Goal: Task Accomplishment & Management: Use online tool/utility

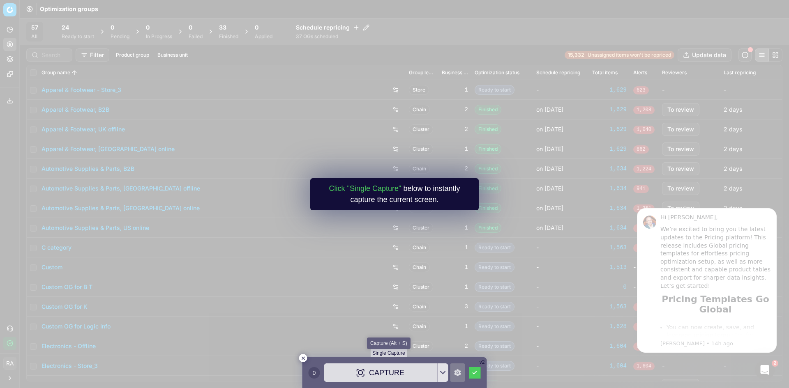
click at [370, 374] on div "Capture" at bounding box center [380, 373] width 113 height 18
click at [472, 369] on button at bounding box center [475, 373] width 12 height 12
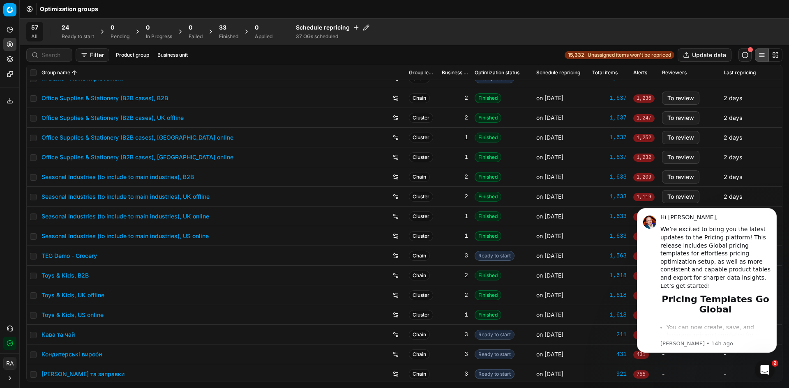
scroll to position [823, 0]
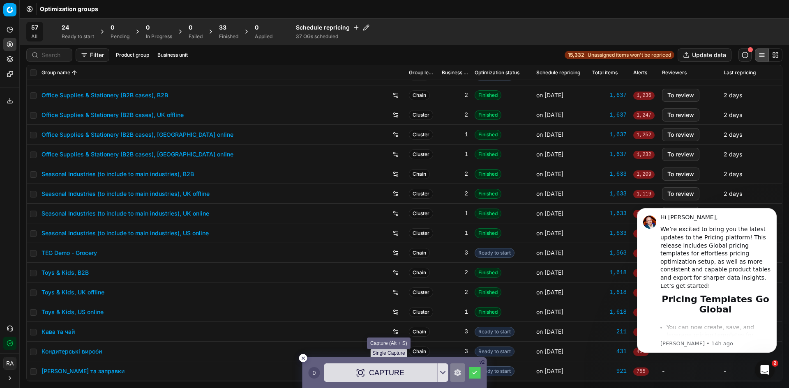
click at [403, 376] on div "Capture" at bounding box center [380, 373] width 113 height 18
click at [475, 373] on icon at bounding box center [474, 373] width 5 height 4
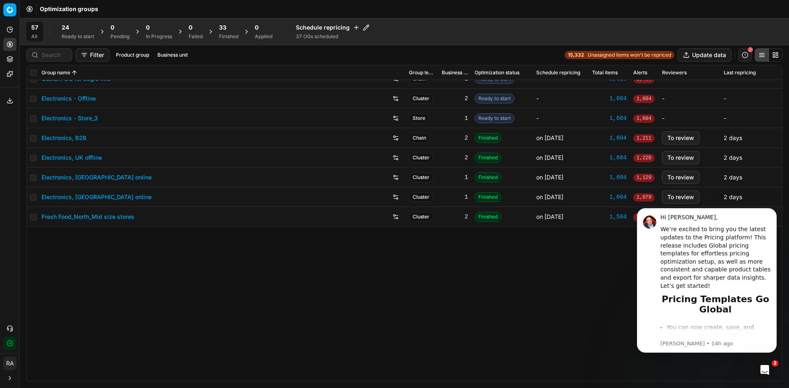
scroll to position [0, 0]
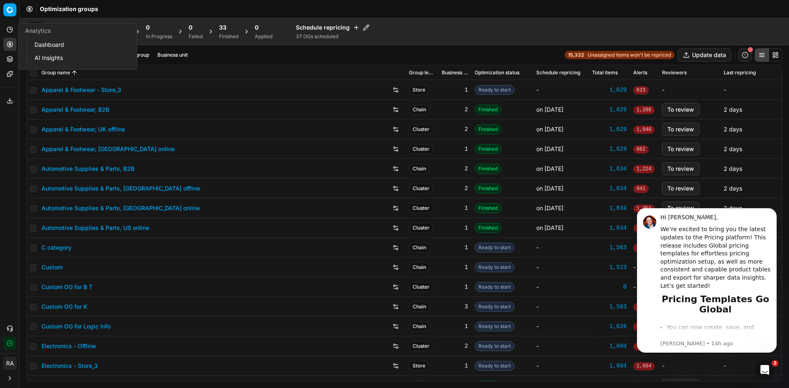
click at [15, 25] on button "Analytics" at bounding box center [9, 29] width 13 height 13
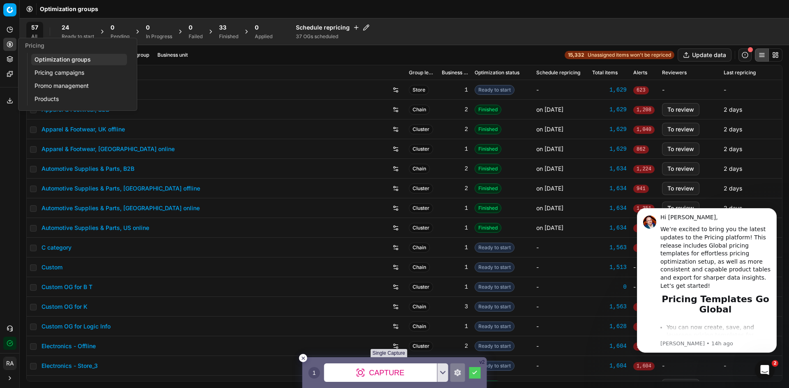
click at [46, 70] on link "Pricing campaigns" at bounding box center [79, 73] width 96 height 12
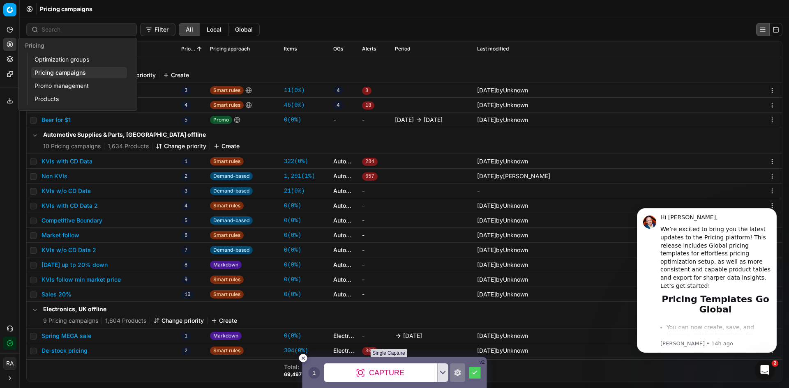
click at [65, 59] on link "Optimization groups" at bounding box center [79, 60] width 96 height 12
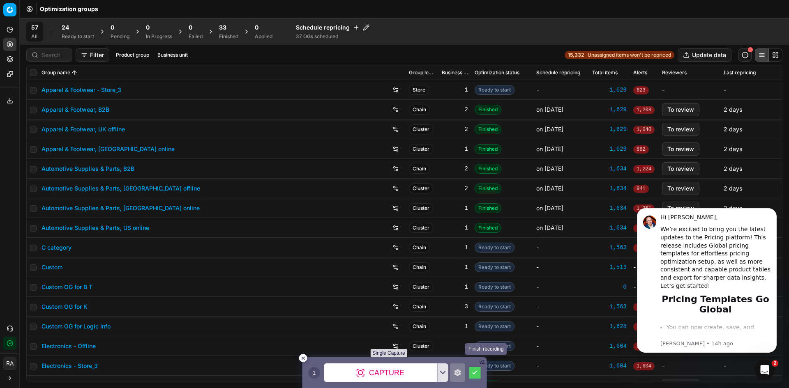
click at [476, 377] on button at bounding box center [475, 373] width 12 height 12
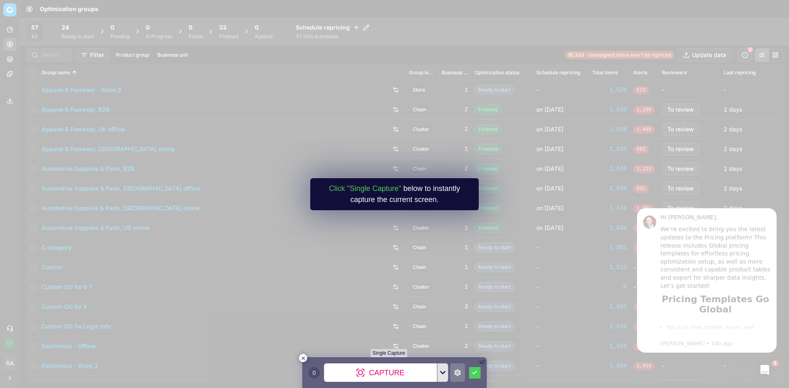
click at [441, 371] on div at bounding box center [443, 373] width 11 height 18
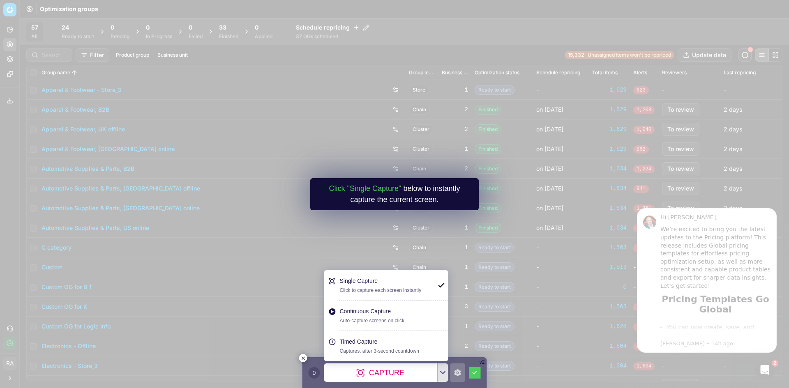
click at [394, 313] on div "Continuous Capture" at bounding box center [387, 311] width 94 height 9
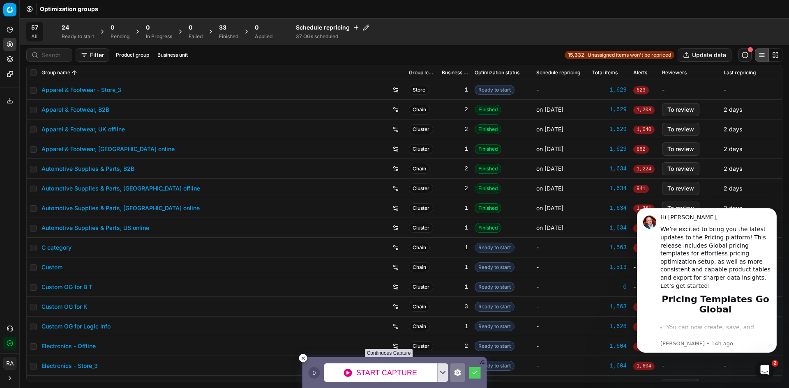
click at [453, 373] on div at bounding box center [457, 373] width 15 height 18
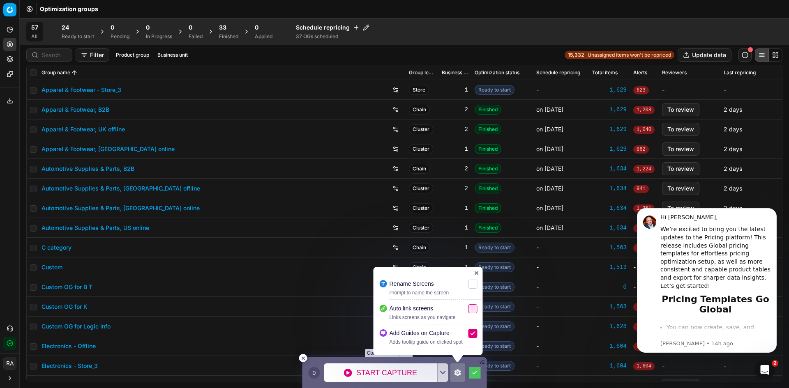
click at [474, 311] on label at bounding box center [472, 308] width 9 height 9
click at [468, 304] on input "checkbox" at bounding box center [468, 304] width 0 height 0
checkbox input "false"
click at [455, 371] on icon at bounding box center [457, 372] width 7 height 7
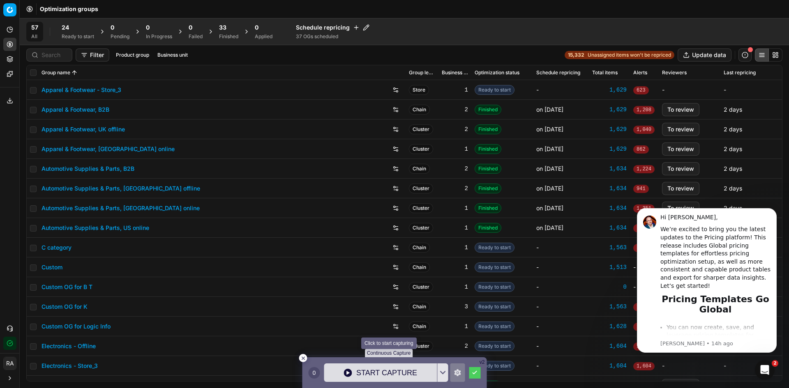
click at [398, 376] on div "Start Capture" at bounding box center [380, 373] width 113 height 18
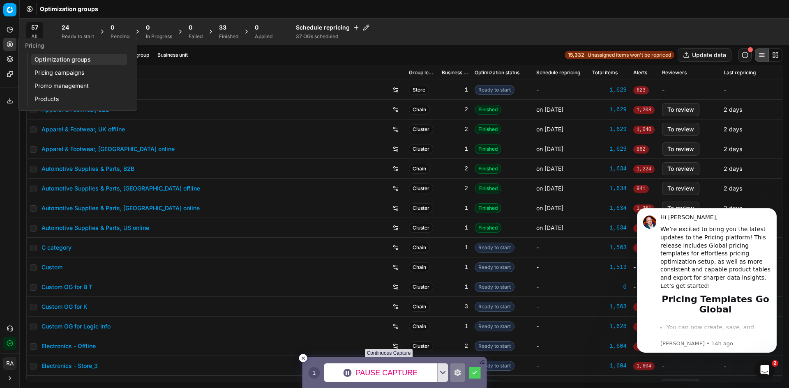
click at [54, 73] on link "Pricing campaigns" at bounding box center [79, 73] width 96 height 12
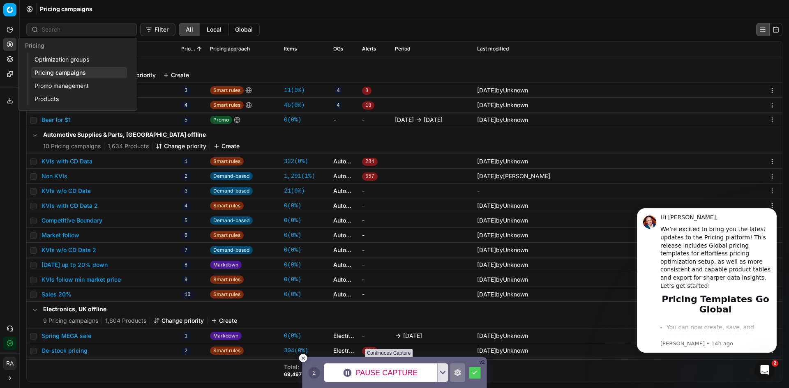
click at [42, 83] on link "Promo management" at bounding box center [79, 86] width 96 height 12
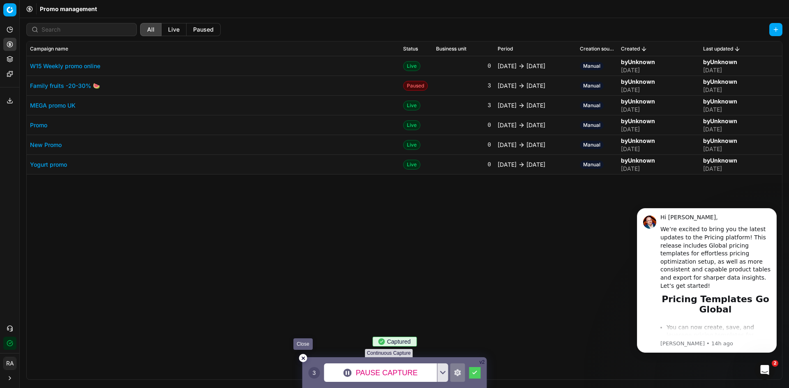
click at [305, 356] on div at bounding box center [303, 358] width 8 height 8
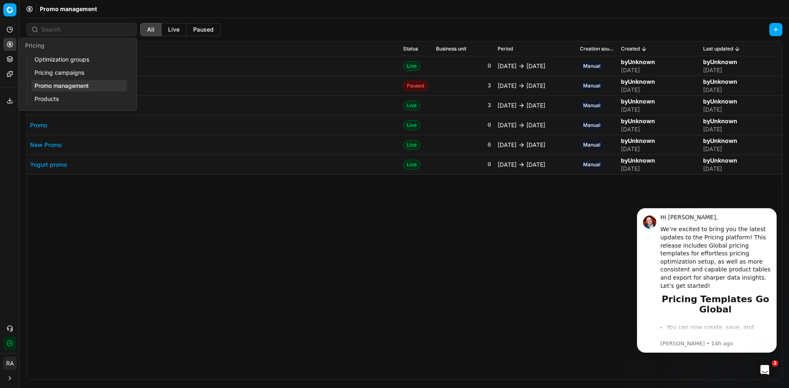
click at [49, 98] on link "Products" at bounding box center [79, 99] width 96 height 12
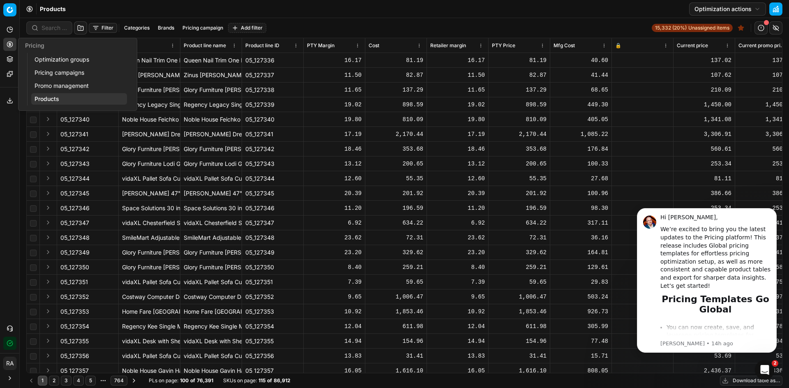
click at [58, 57] on link "Optimization groups" at bounding box center [79, 60] width 96 height 12
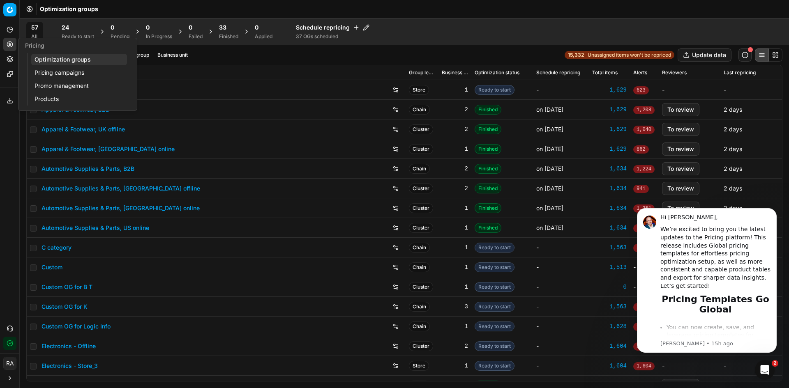
click at [62, 60] on link "Optimization groups" at bounding box center [79, 60] width 96 height 12
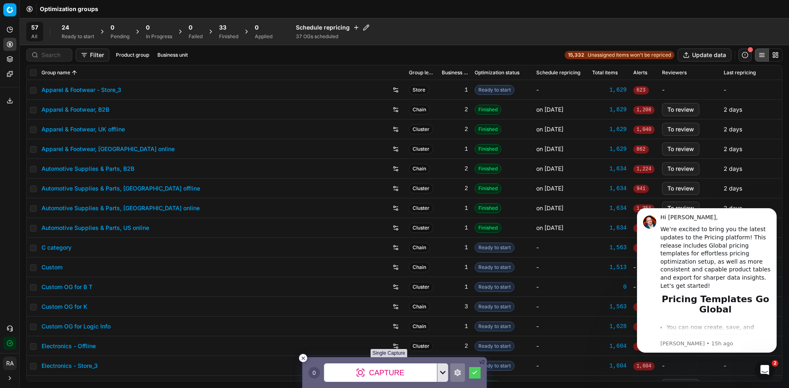
click at [445, 375] on div at bounding box center [443, 373] width 11 height 18
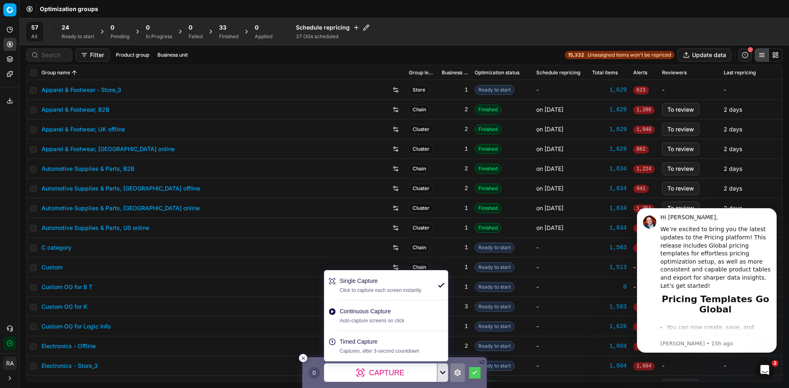
click at [445, 375] on div at bounding box center [443, 373] width 11 height 18
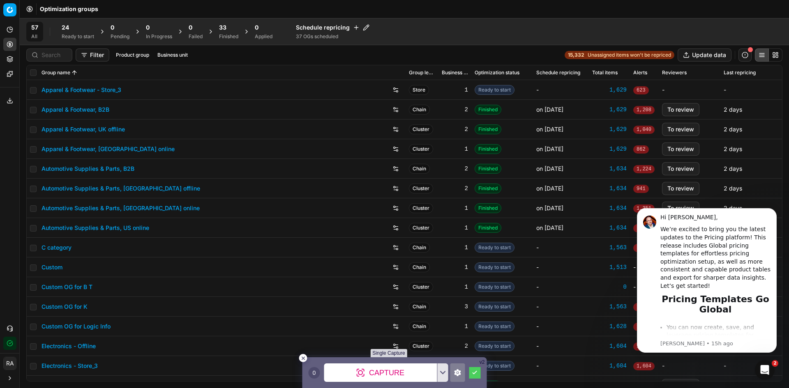
click at [460, 370] on icon at bounding box center [457, 372] width 7 height 7
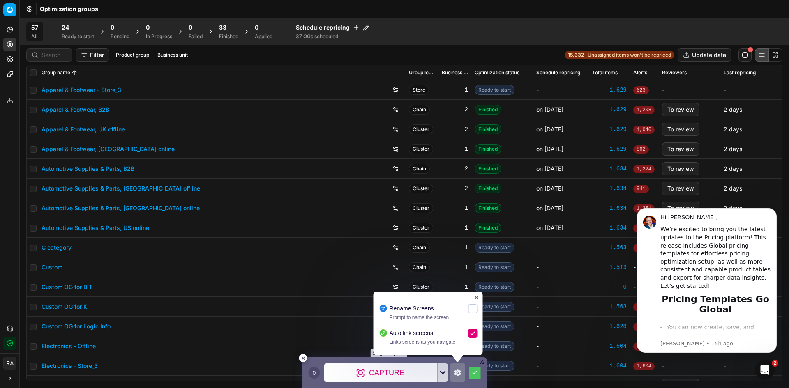
click at [443, 374] on icon at bounding box center [443, 373] width 6 height 4
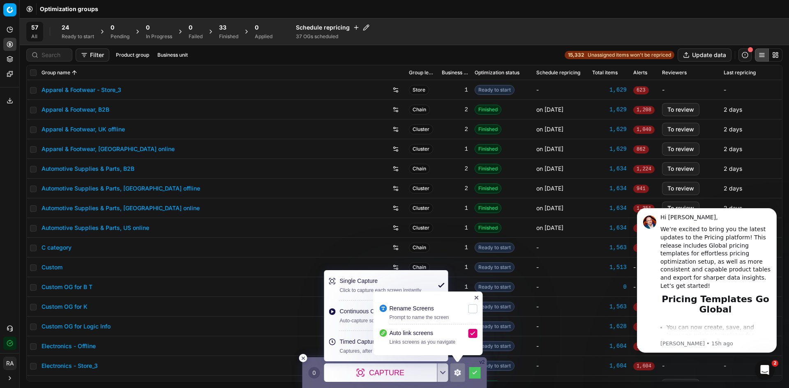
click at [340, 311] on div "Continuous Capture" at bounding box center [387, 311] width 94 height 9
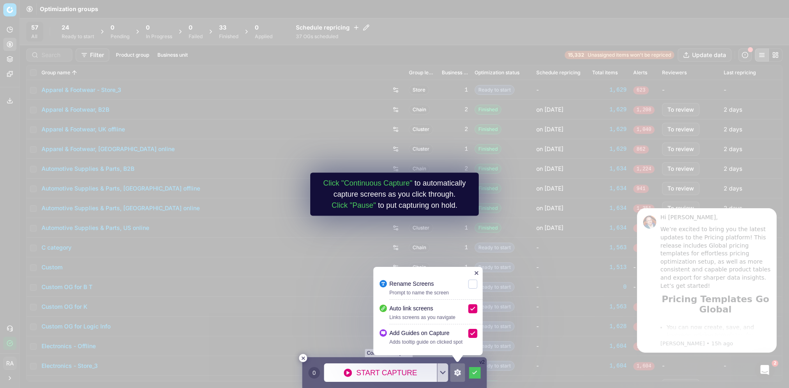
click at [456, 369] on div at bounding box center [457, 373] width 15 height 18
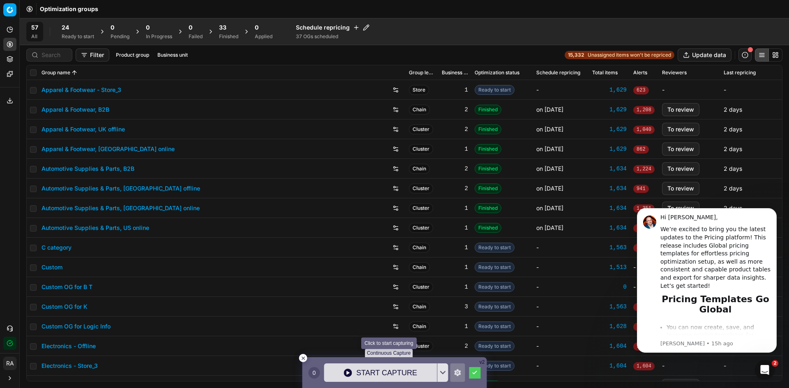
click at [382, 372] on div "Start Capture" at bounding box center [380, 373] width 113 height 18
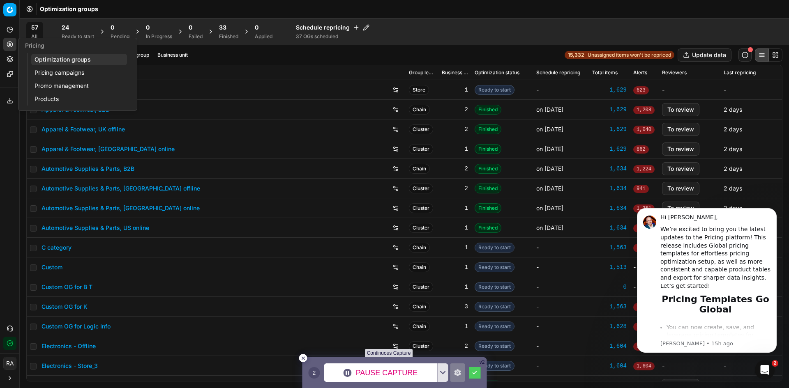
click at [73, 75] on link "Pricing campaigns" at bounding box center [79, 73] width 96 height 12
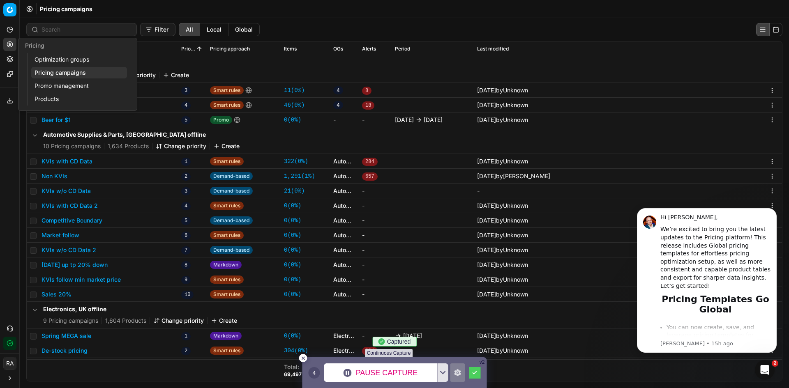
click at [68, 85] on link "Promo management" at bounding box center [79, 86] width 96 height 12
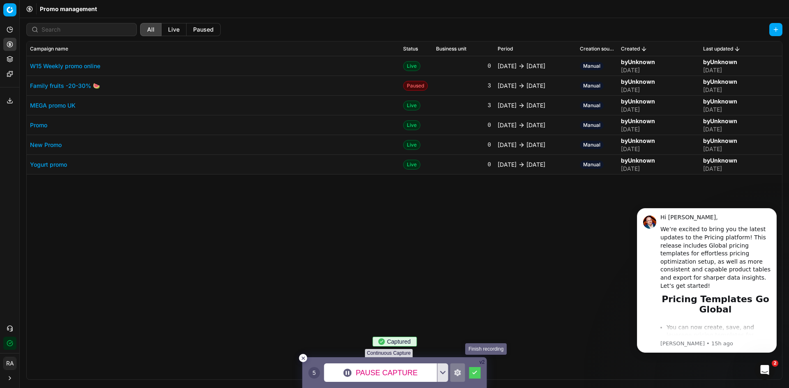
click at [472, 373] on icon at bounding box center [474, 373] width 5 height 4
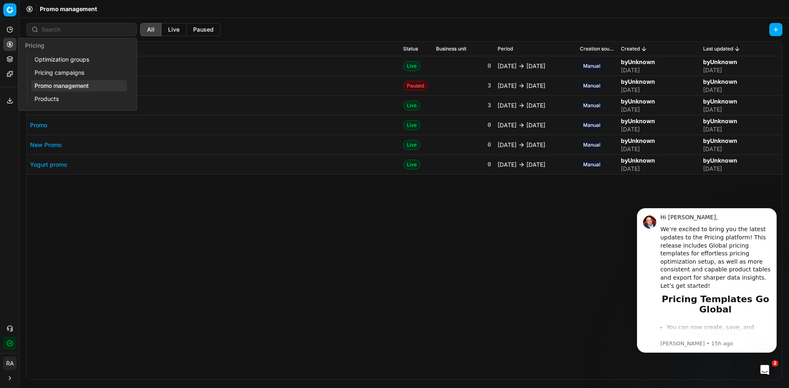
click at [48, 55] on link "Optimization groups" at bounding box center [79, 60] width 96 height 12
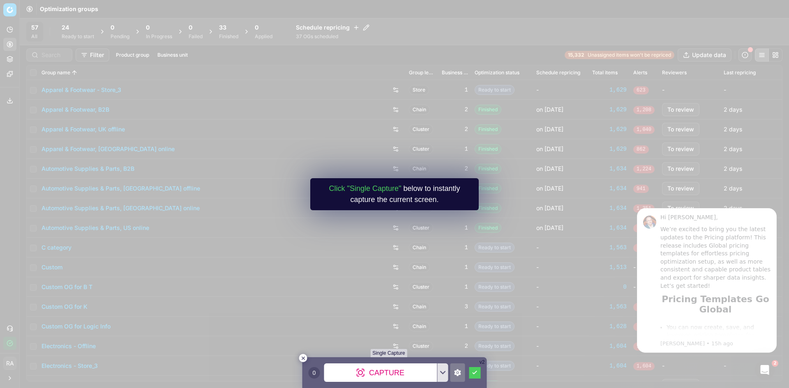
click at [453, 369] on div at bounding box center [457, 373] width 15 height 18
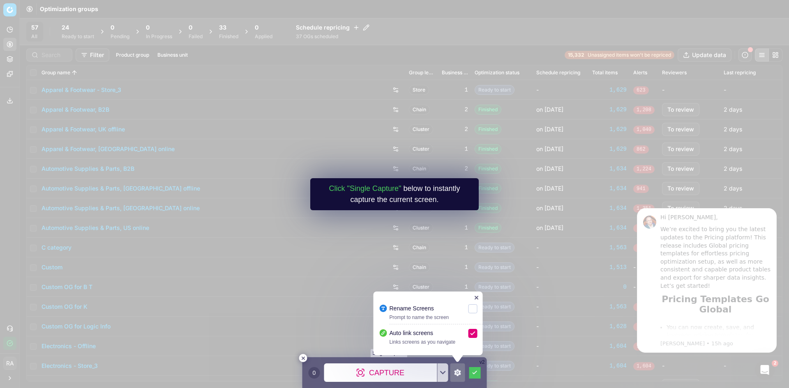
click at [452, 372] on div at bounding box center [457, 373] width 15 height 18
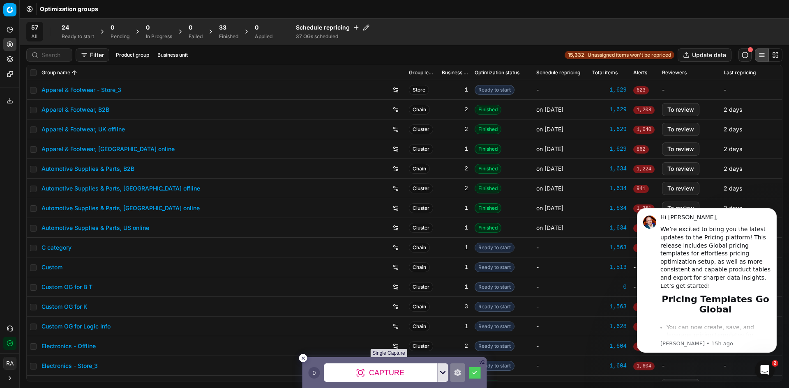
click at [443, 373] on rect at bounding box center [444, 373] width 4 height 4
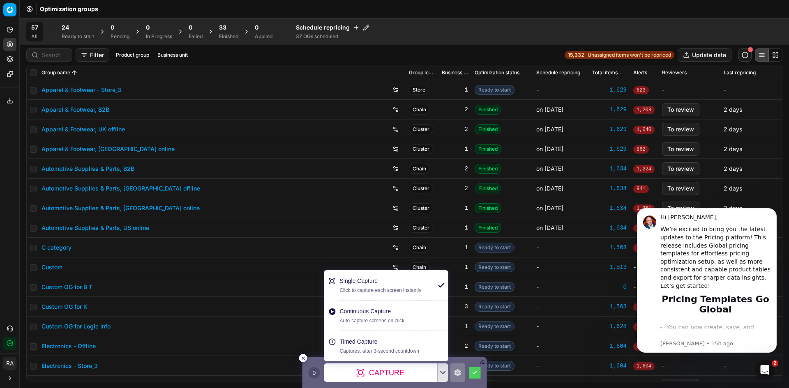
click at [401, 317] on div "Continuous Capture Auto-capture screens on click" at bounding box center [386, 316] width 124 height 30
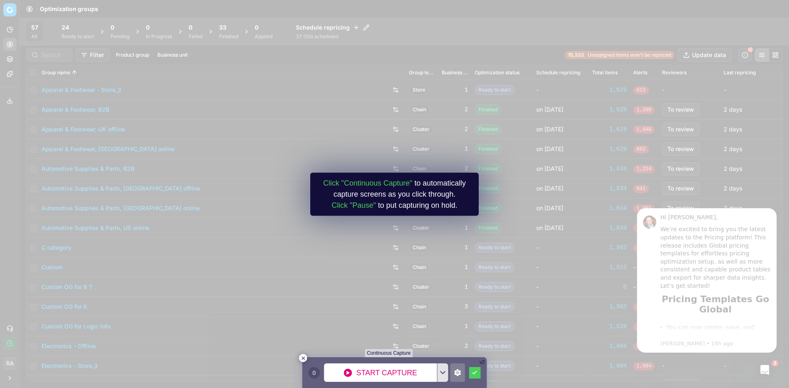
click at [454, 373] on div at bounding box center [457, 373] width 15 height 18
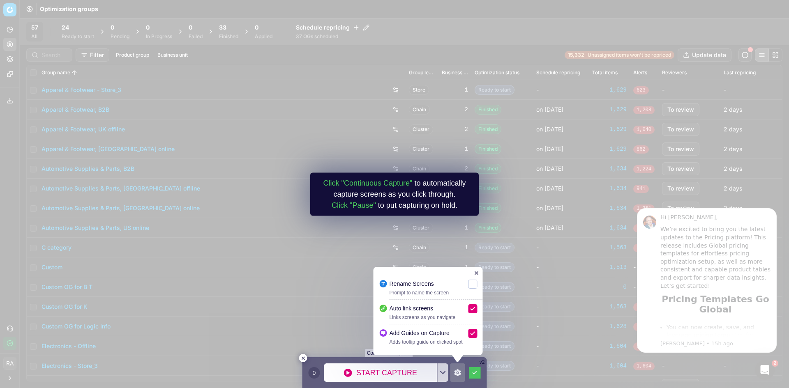
click at [454, 373] on div at bounding box center [457, 373] width 15 height 18
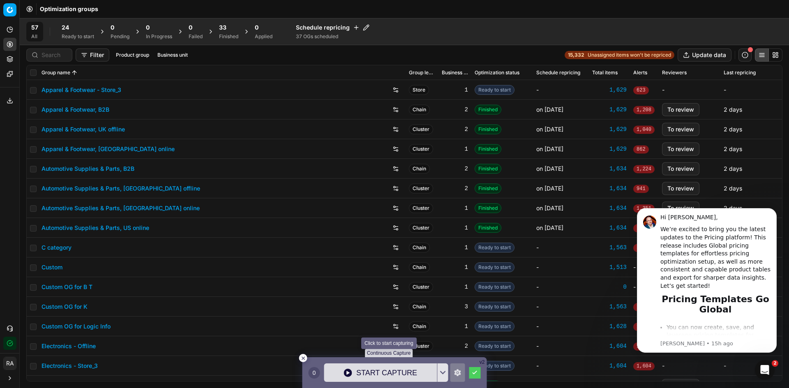
click at [382, 366] on div "Start Capture" at bounding box center [380, 373] width 113 height 18
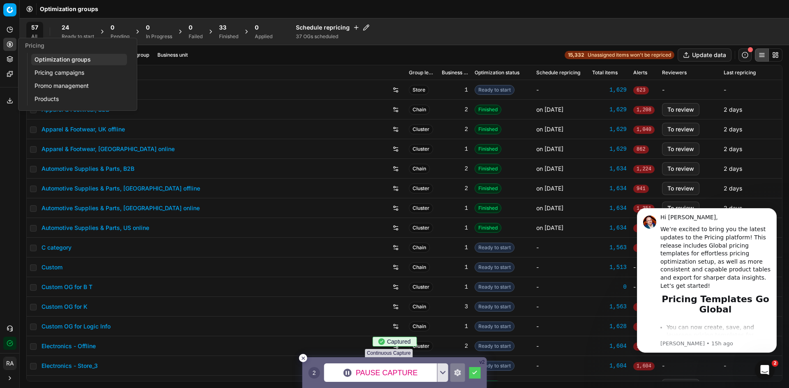
click at [90, 74] on link "Pricing campaigns" at bounding box center [79, 73] width 96 height 12
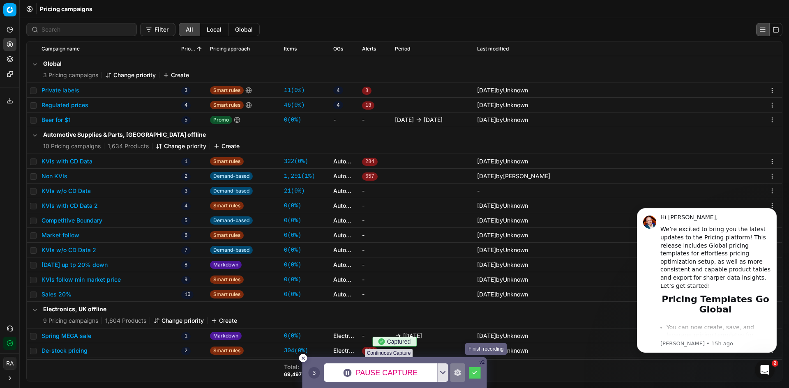
click at [474, 375] on icon at bounding box center [474, 373] width 5 height 4
